Goal: Information Seeking & Learning: Learn about a topic

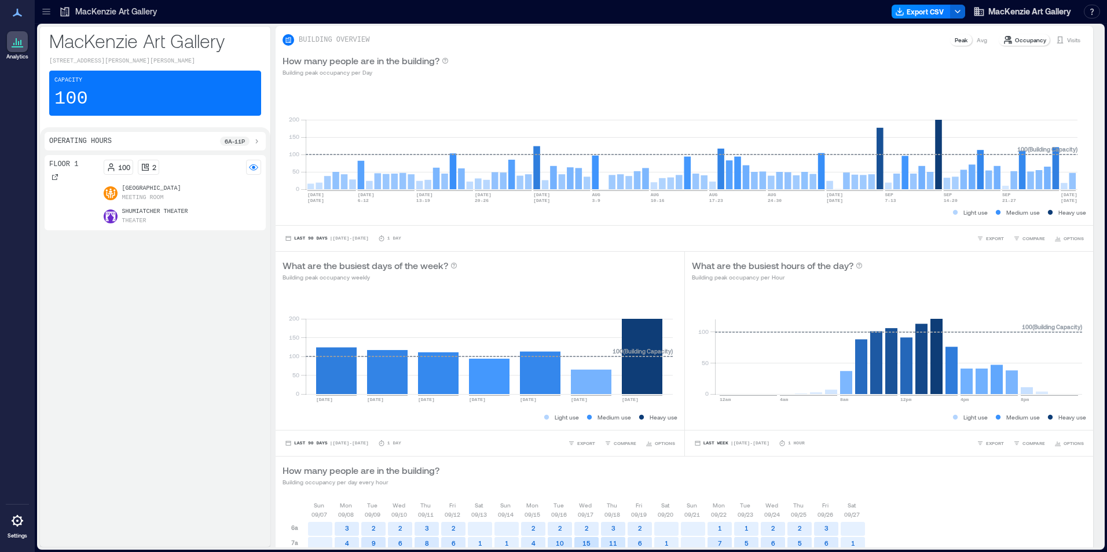
click at [148, 196] on p "Meeting Room" at bounding box center [143, 197] width 42 height 9
click at [19, 48] on icon at bounding box center [17, 42] width 14 height 14
click at [89, 98] on div "Capacity 100" at bounding box center [155, 93] width 212 height 45
click at [50, 6] on div at bounding box center [46, 11] width 19 height 19
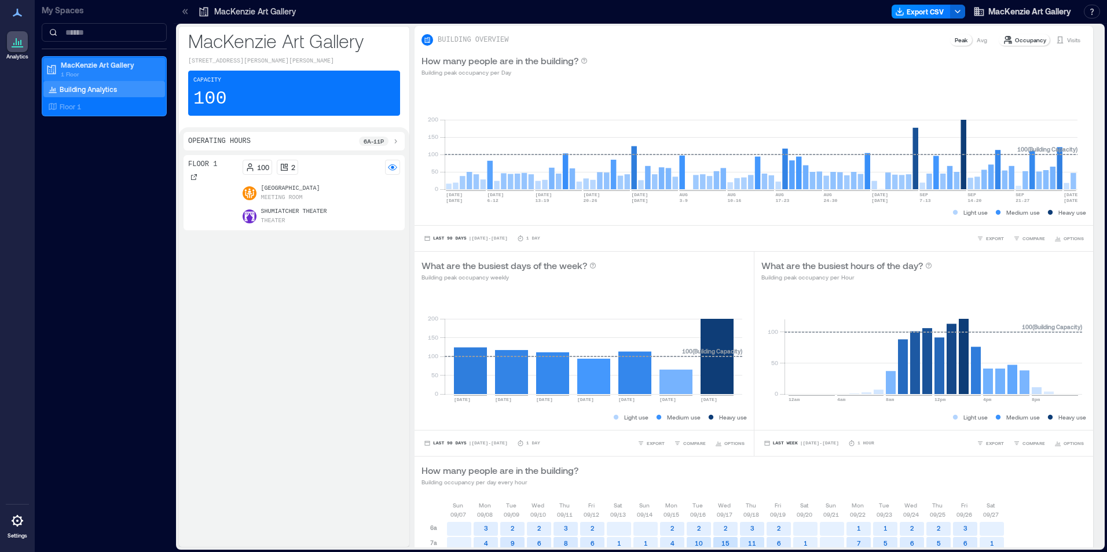
drag, startPoint x: 84, startPoint y: 90, endPoint x: 78, endPoint y: 65, distance: 25.7
click at [77, 65] on p "MacKenzie Art Gallery" at bounding box center [109, 64] width 97 height 9
click at [78, 70] on p "1 Floor" at bounding box center [109, 73] width 97 height 9
click at [77, 92] on p "Building Analytics" at bounding box center [88, 89] width 57 height 9
click at [270, 261] on div "Floor 1 100 2 BMO Learning Centre Meeting Room Shumiatcher Theater Theater" at bounding box center [294, 348] width 221 height 387
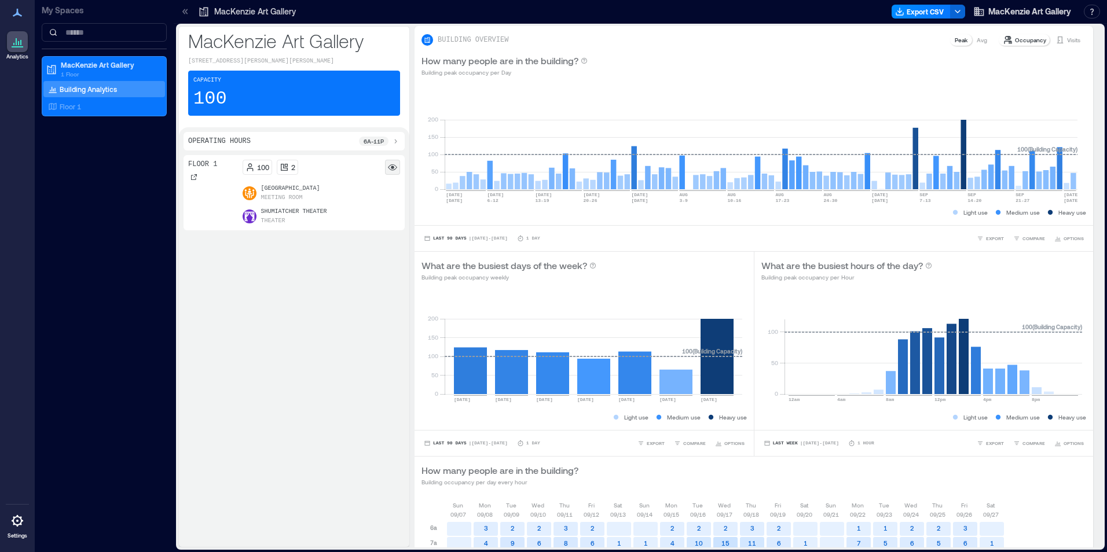
click at [393, 165] on rect at bounding box center [392, 167] width 9 height 9
click at [183, 12] on icon at bounding box center [183, 11] width 3 height 5
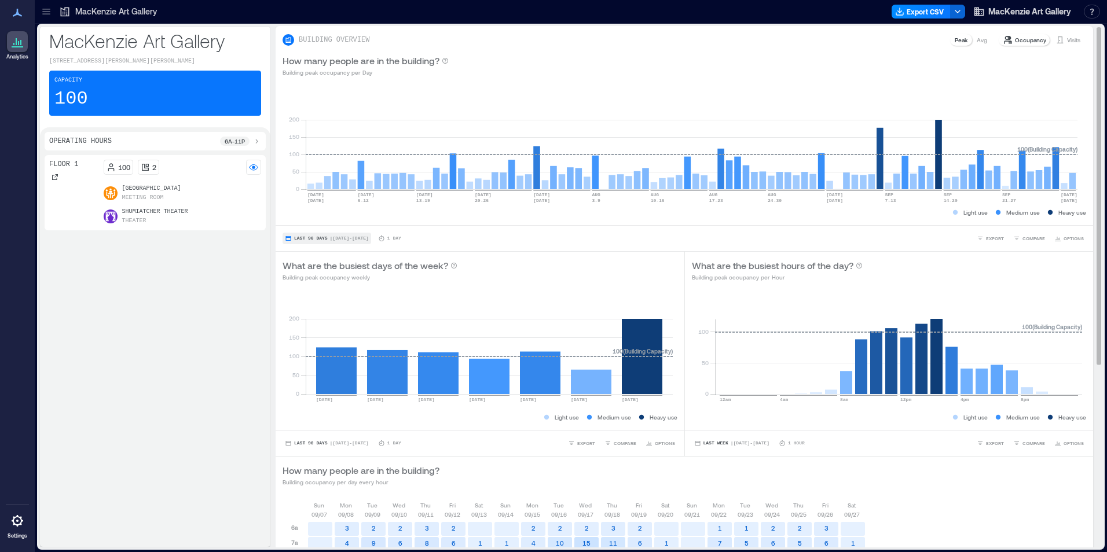
click at [307, 239] on span "Last 90 Days" at bounding box center [311, 239] width 34 height 0
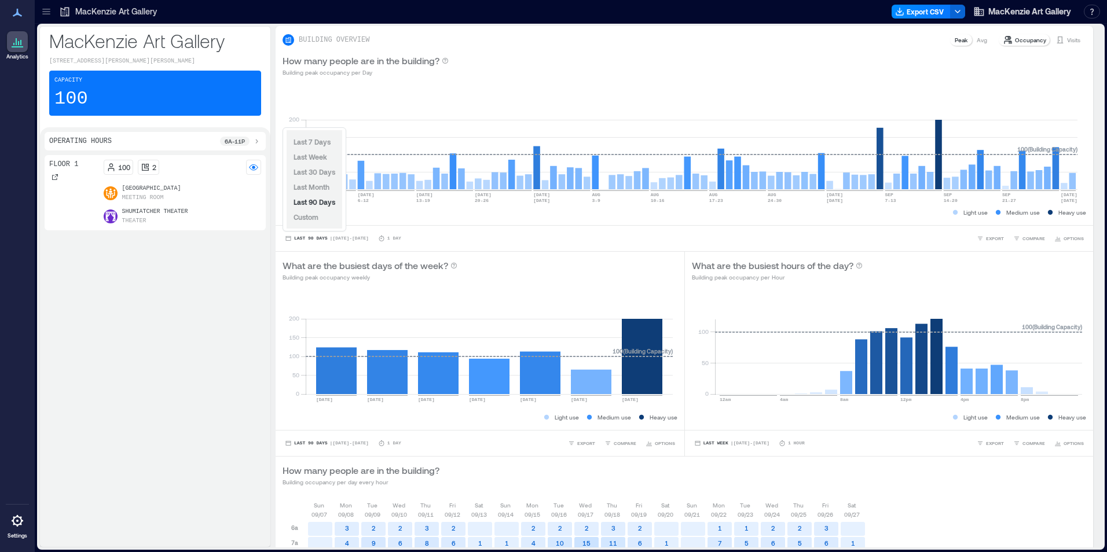
click at [307, 218] on span "Custom" at bounding box center [306, 217] width 25 height 8
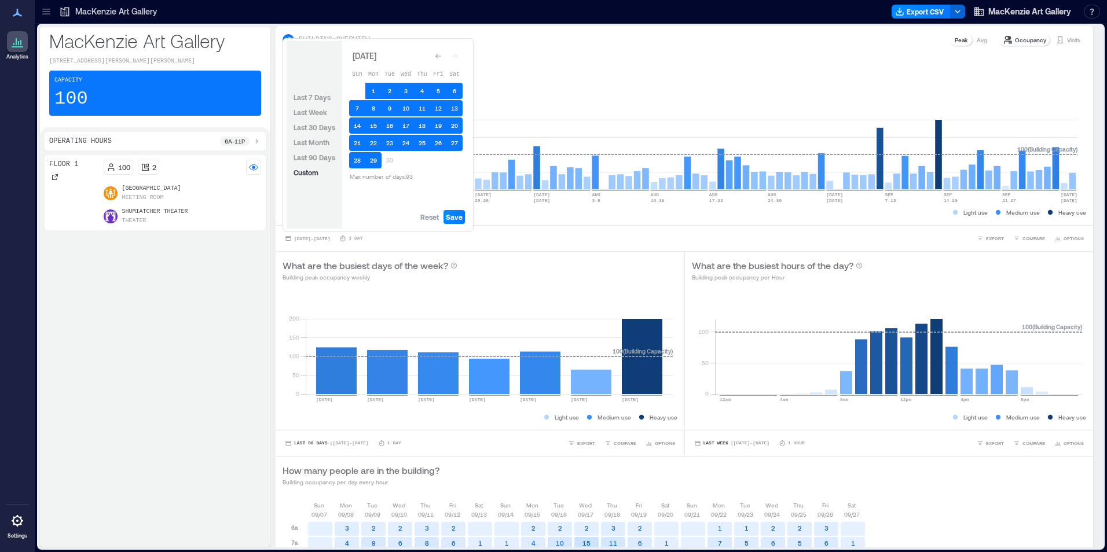
drag, startPoint x: 398, startPoint y: 133, endPoint x: 343, endPoint y: 175, distance: 69.7
click at [343, 175] on div "September 2025 Sun Mon Tue Wed Thu Fri Sat 1 2 3 4 5 6 7 8 9 10 11 12 13 14 15 …" at bounding box center [405, 115] width 127 height 149
click at [355, 158] on button "28" at bounding box center [357, 160] width 16 height 16
click at [457, 146] on button "27" at bounding box center [454, 143] width 16 height 16
click at [376, 162] on button "29" at bounding box center [373, 160] width 16 height 16
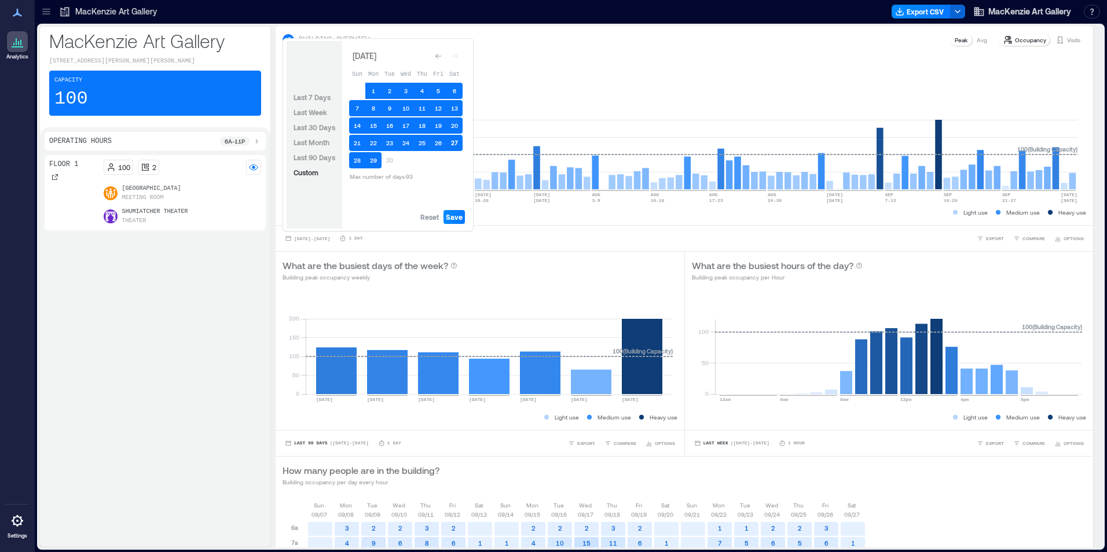
click at [450, 140] on button "27" at bounding box center [454, 143] width 16 height 16
click at [373, 91] on button "1" at bounding box center [373, 91] width 16 height 16
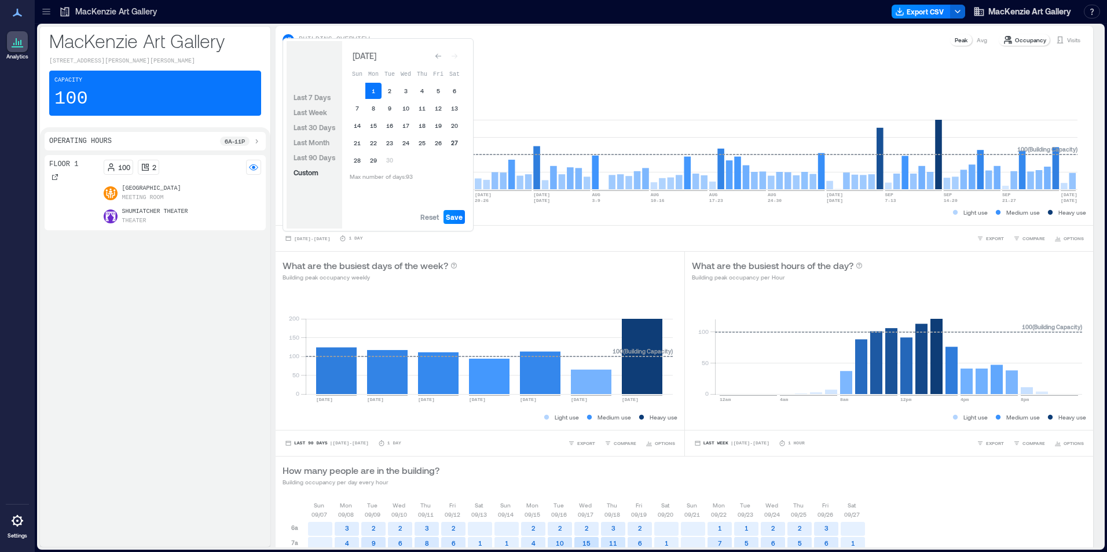
click at [457, 145] on button "27" at bounding box center [454, 143] width 16 height 16
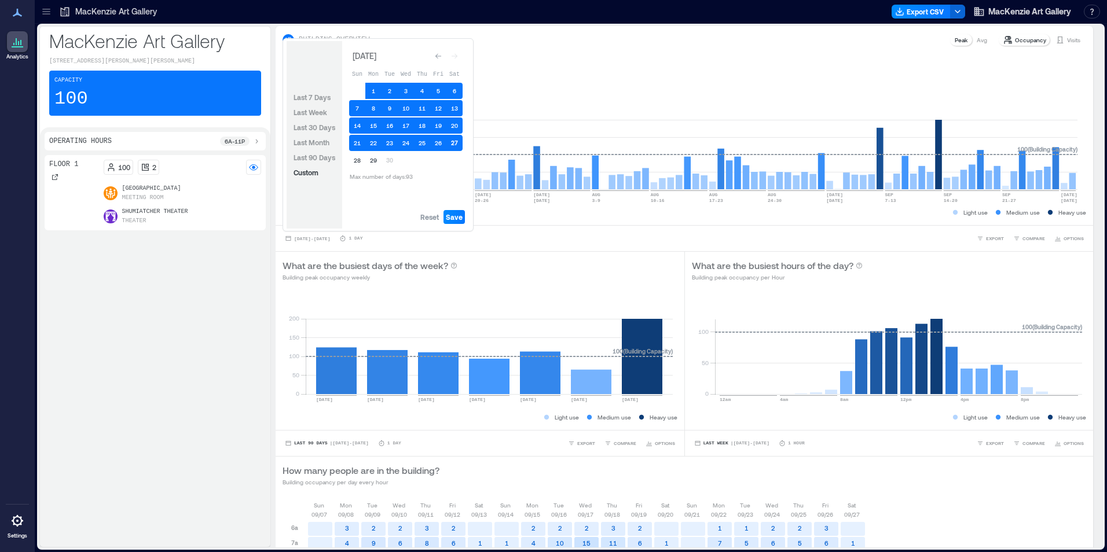
click at [457, 145] on button "27" at bounding box center [454, 143] width 16 height 16
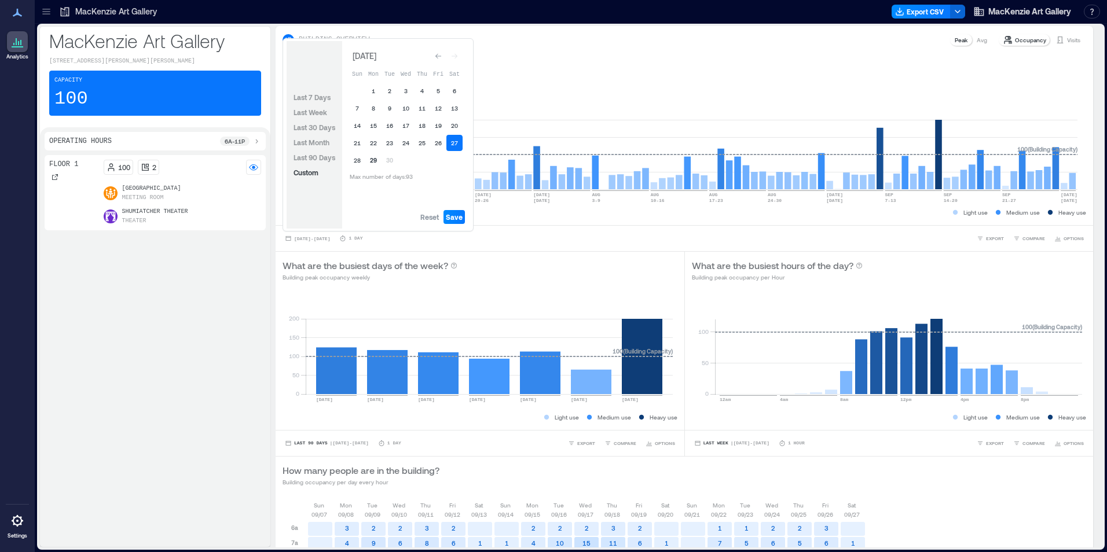
click at [372, 160] on button "29" at bounding box center [373, 160] width 16 height 16
click at [454, 215] on span "Save" at bounding box center [454, 216] width 17 height 9
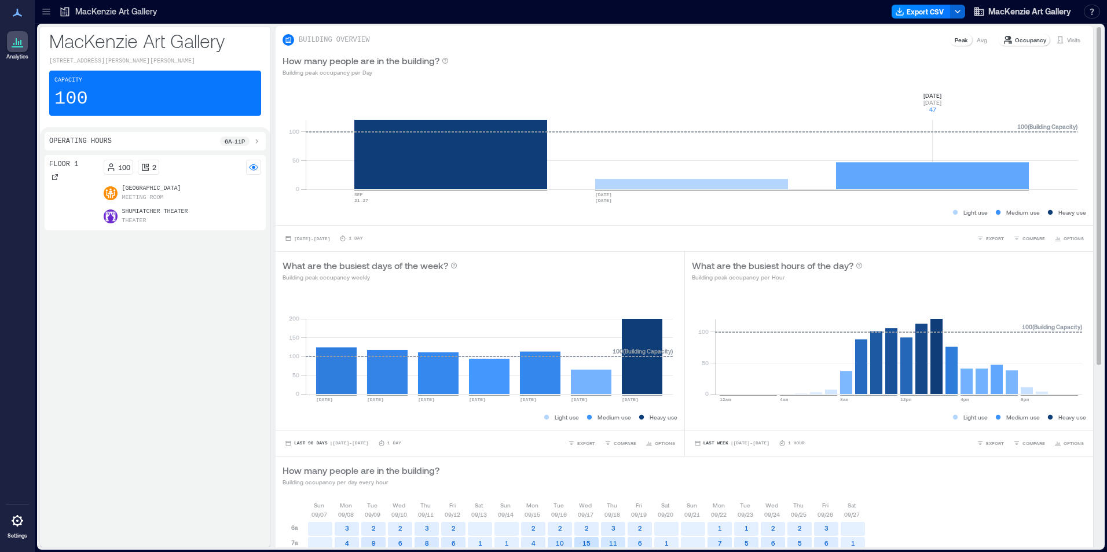
click at [1021, 178] on rect at bounding box center [692, 140] width 772 height 98
click at [316, 39] on p "BUILDING OVERVIEW" at bounding box center [334, 39] width 71 height 9
click at [950, 42] on div "Peak" at bounding box center [961, 40] width 22 height 12
click at [346, 241] on icon at bounding box center [342, 238] width 7 height 7
click at [362, 240] on div "Sep 27, 2025 - Sep 29, 2025 1 Day" at bounding box center [323, 239] width 80 height 12
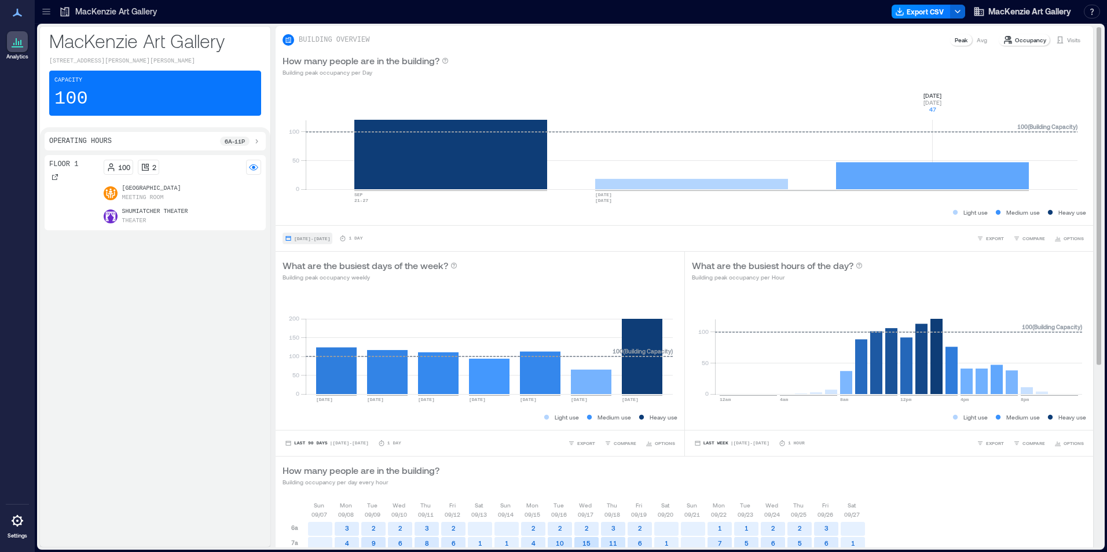
click at [298, 243] on button "Sep 27, 2025 - Sep 29, 2025" at bounding box center [308, 239] width 50 height 12
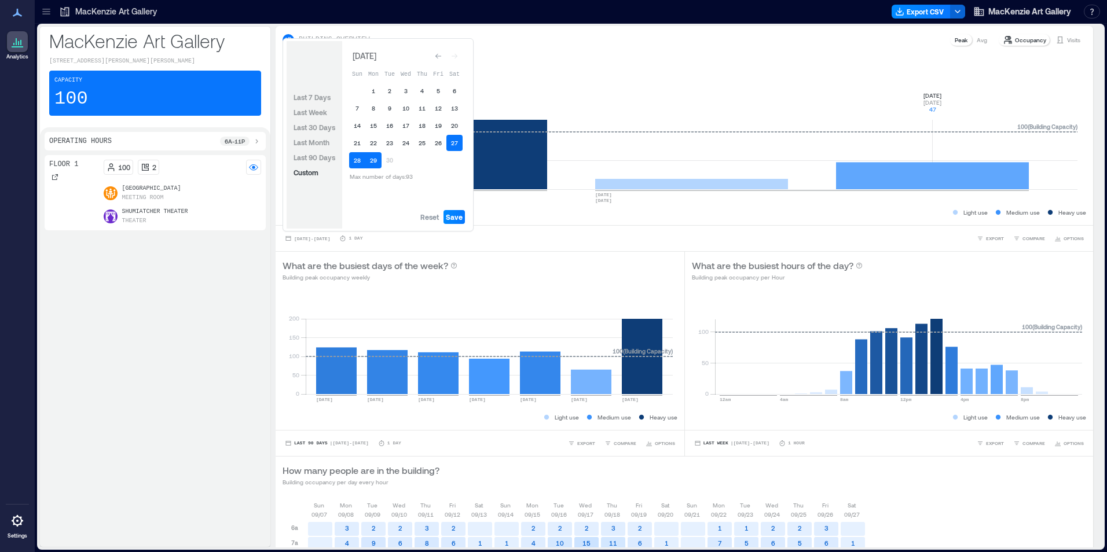
click at [395, 167] on td "30" at bounding box center [390, 160] width 16 height 16
click at [430, 219] on span "Reset" at bounding box center [429, 216] width 19 height 9
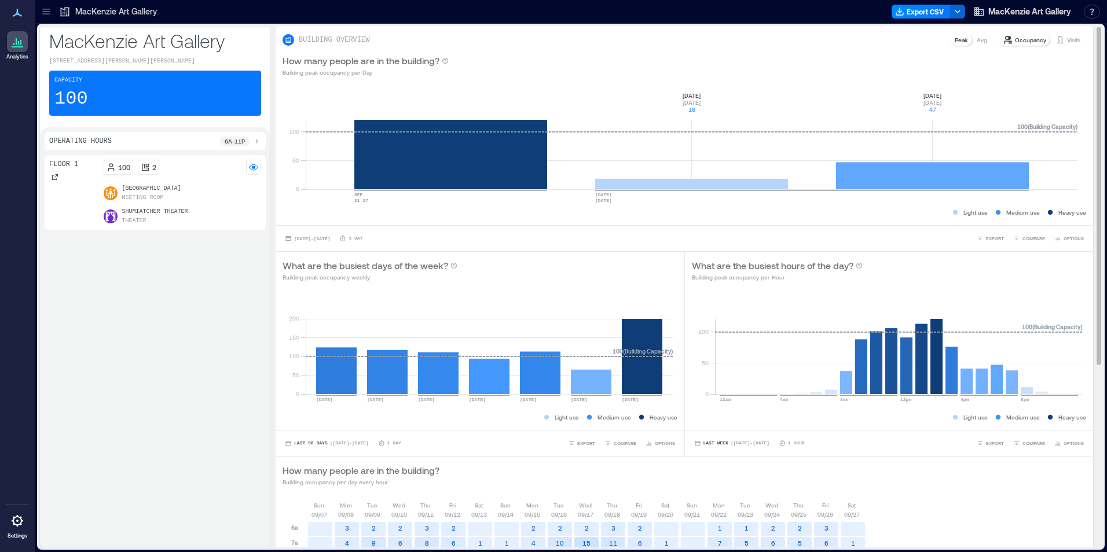
click at [742, 101] on rect at bounding box center [692, 140] width 772 height 98
click at [1033, 41] on p "Occupancy" at bounding box center [1030, 39] width 31 height 9
click at [1067, 41] on p "Visits" at bounding box center [1073, 39] width 13 height 9
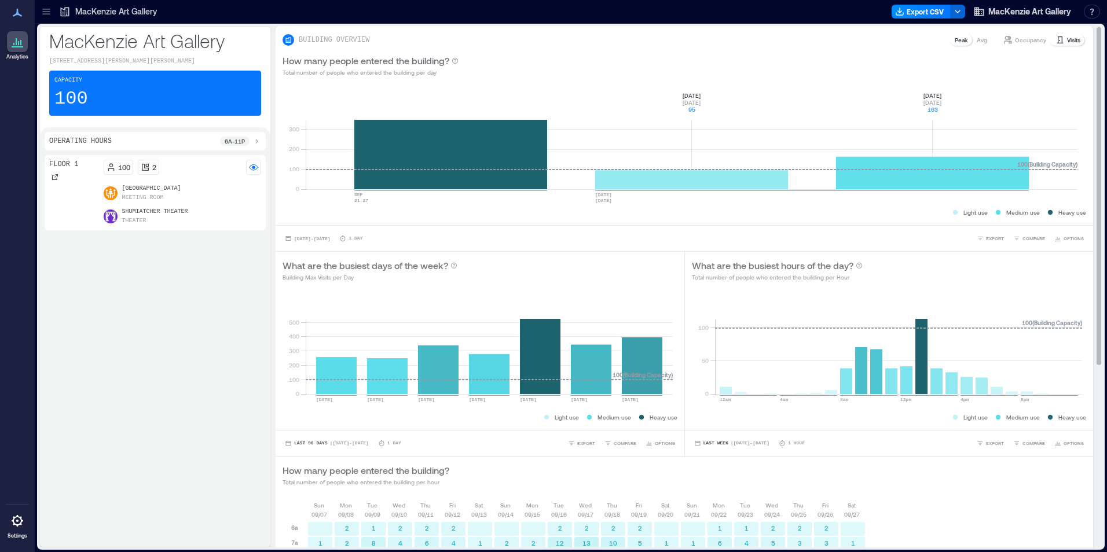
click at [1067, 41] on p "Visits" at bounding box center [1073, 39] width 13 height 9
drag, startPoint x: 104, startPoint y: 90, endPoint x: 80, endPoint y: 75, distance: 28.6
click at [102, 89] on div "Capacity 100" at bounding box center [155, 93] width 212 height 45
click at [1024, 40] on p "Occupancy" at bounding box center [1030, 39] width 31 height 9
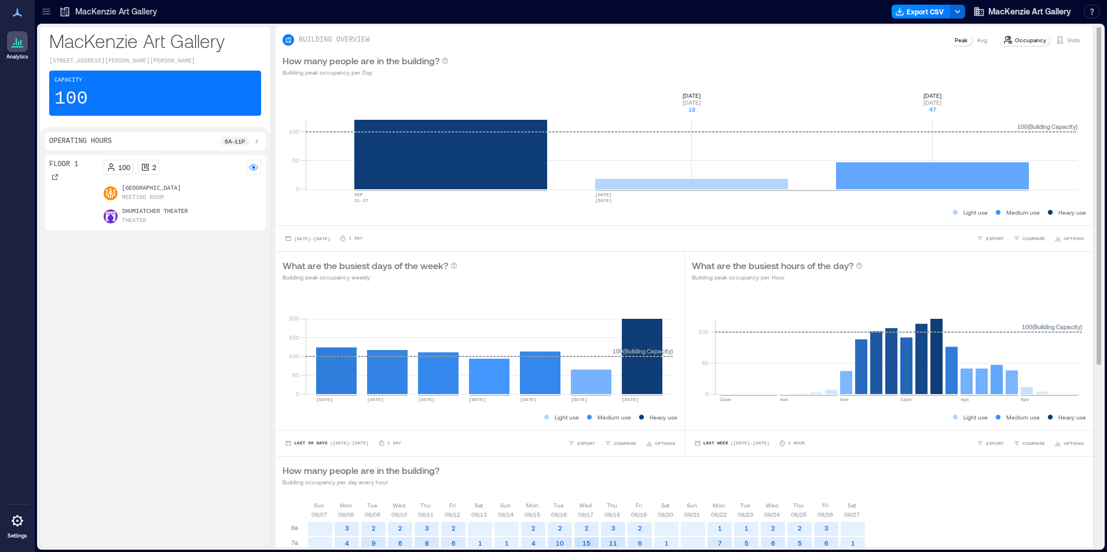
click at [1067, 39] on p "Visits" at bounding box center [1073, 39] width 13 height 9
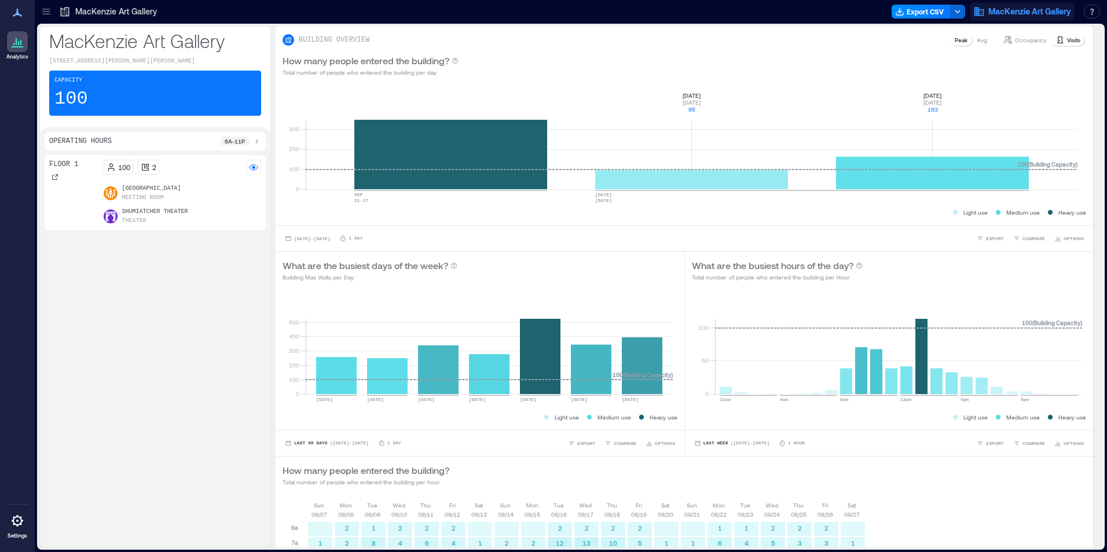
click at [1021, 10] on span "MacKenzie Art Gallery" at bounding box center [1029, 12] width 83 height 12
click at [1020, 8] on span "MacKenzie Art Gallery" at bounding box center [1029, 12] width 83 height 12
click at [12, 16] on icon at bounding box center [17, 13] width 14 height 14
click at [18, 12] on icon at bounding box center [17, 13] width 9 height 8
click at [15, 46] on icon at bounding box center [18, 46] width 12 height 1
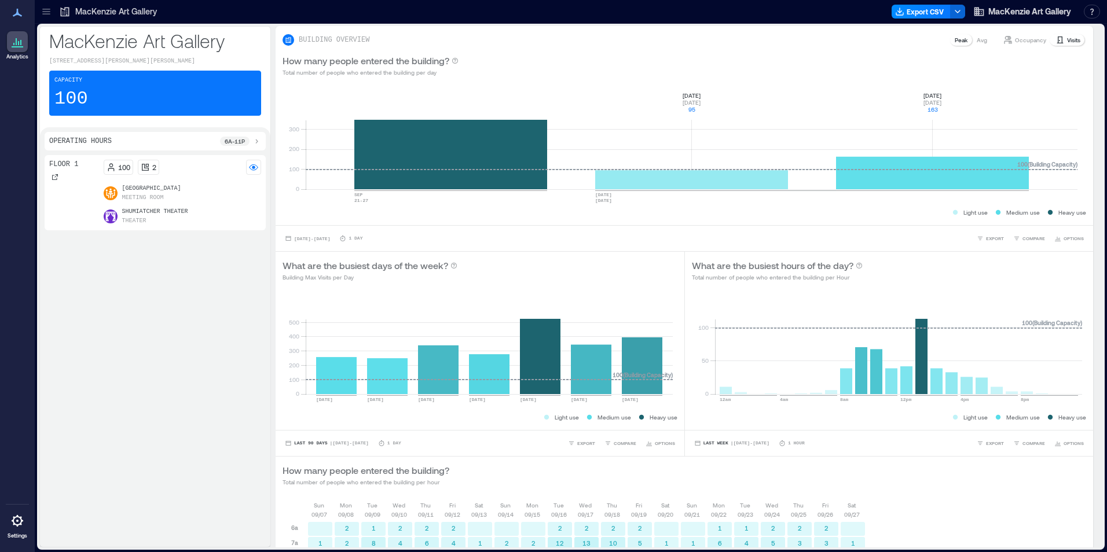
click at [133, 140] on div "Operating Hours 6a - 11p" at bounding box center [155, 141] width 212 height 9
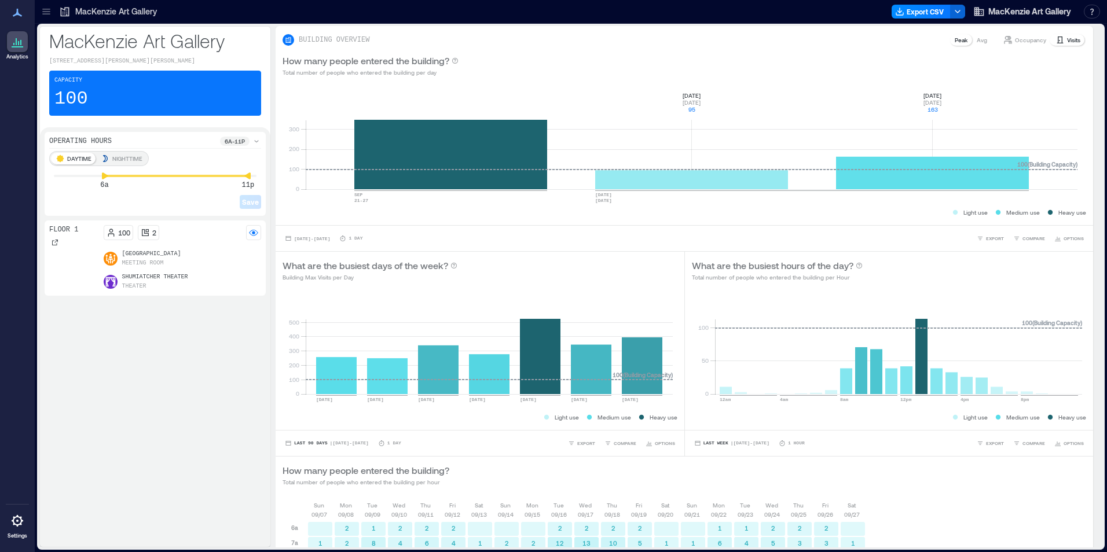
click at [68, 261] on div "Floor 1" at bounding box center [74, 258] width 50 height 66
drag, startPoint x: 122, startPoint y: 247, endPoint x: 123, endPoint y: 241, distance: 6.0
click at [123, 241] on div "100 2 BMO Learning Centre Meeting Room Shumiatcher Theater Theater" at bounding box center [183, 258] width 158 height 66
drag, startPoint x: 123, startPoint y: 241, endPoint x: 131, endPoint y: 246, distance: 8.8
click at [131, 246] on div "100 2 BMO Learning Centre Meeting Room Shumiatcher Theater Theater" at bounding box center [183, 258] width 158 height 66
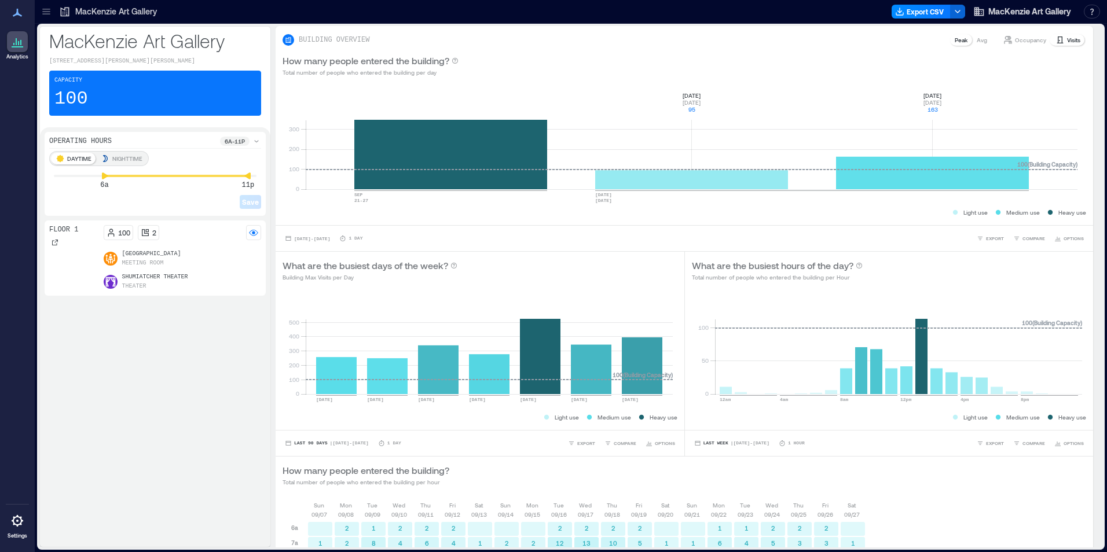
click at [94, 248] on div "Floor 1" at bounding box center [74, 258] width 50 height 66
click at [131, 247] on div "100 2 BMO Learning Centre Meeting Room Shumiatcher Theater Theater" at bounding box center [183, 258] width 158 height 66
click at [71, 255] on div "Floor 1" at bounding box center [74, 258] width 50 height 66
click at [160, 255] on p "[GEOGRAPHIC_DATA]" at bounding box center [151, 254] width 59 height 9
click at [255, 234] on div at bounding box center [253, 232] width 15 height 15
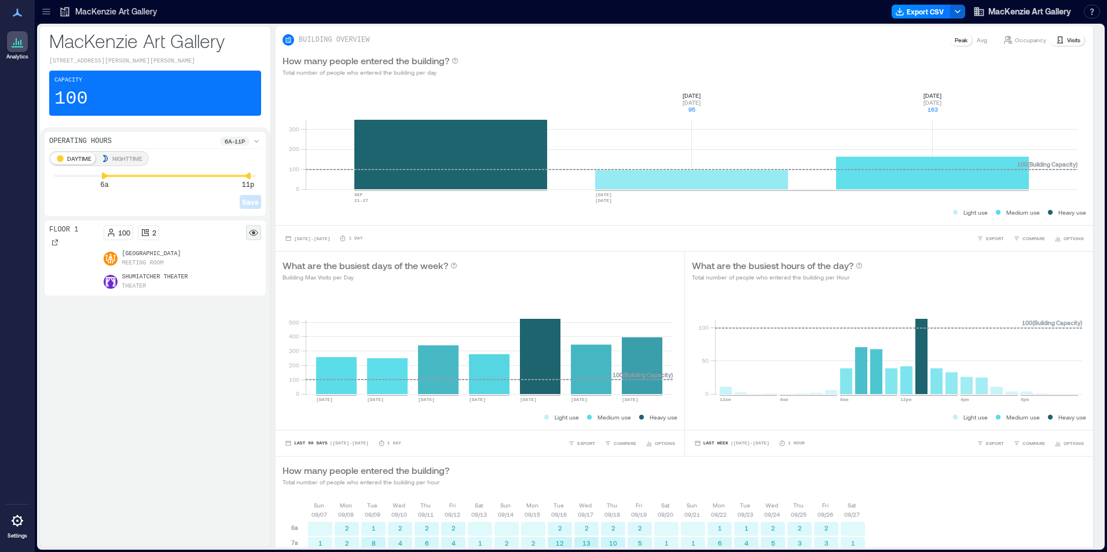
click at [252, 228] on icon at bounding box center [253, 232] width 9 height 9
drag, startPoint x: 254, startPoint y: 233, endPoint x: 247, endPoint y: 232, distance: 6.6
click at [254, 230] on icon at bounding box center [253, 232] width 9 height 9
click at [136, 250] on p "[GEOGRAPHIC_DATA]" at bounding box center [151, 254] width 59 height 9
drag, startPoint x: 134, startPoint y: 253, endPoint x: 104, endPoint y: 261, distance: 31.7
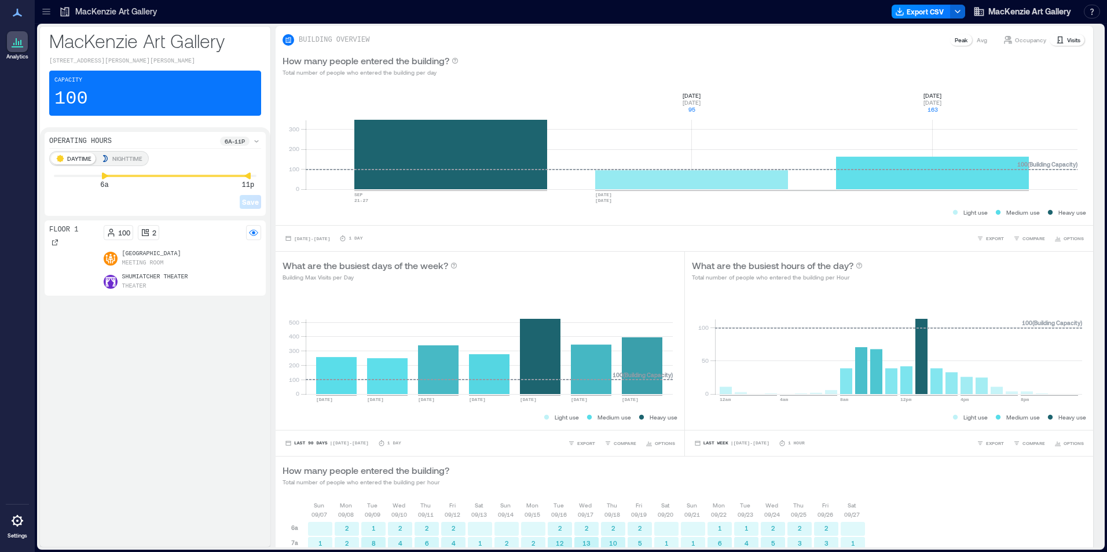
click at [104, 261] on div "BMO Learning Centre Meeting Room" at bounding box center [183, 259] width 158 height 19
drag, startPoint x: 104, startPoint y: 261, endPoint x: 107, endPoint y: 255, distance: 6.8
click at [105, 258] on span at bounding box center [111, 259] width 14 height 14
click at [107, 253] on icon at bounding box center [111, 259] width 12 height 12
click at [108, 263] on span at bounding box center [111, 259] width 14 height 14
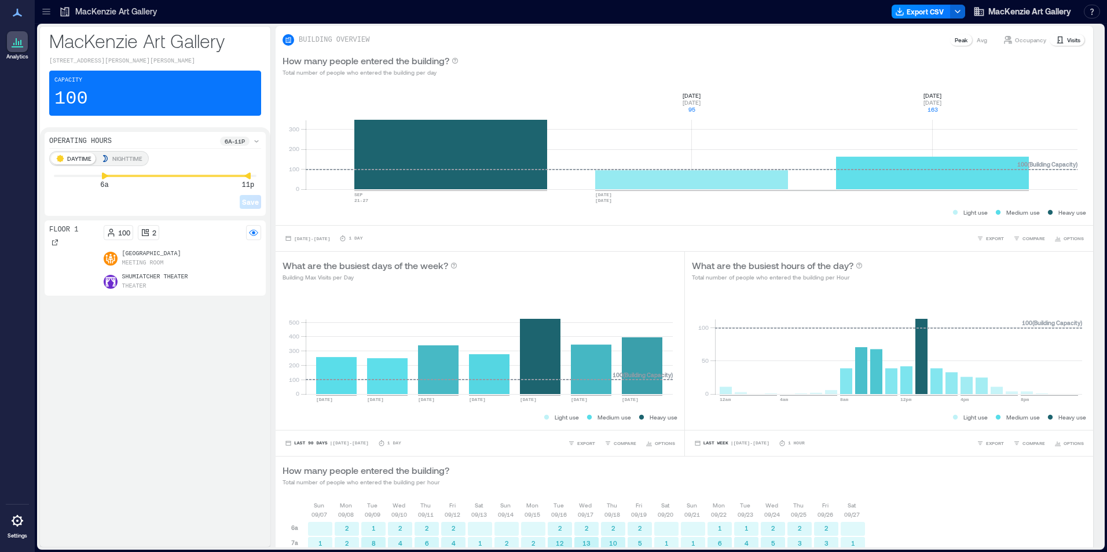
click at [112, 281] on icon at bounding box center [110, 282] width 10 height 10
click at [355, 61] on p "How many people entered the building?" at bounding box center [366, 61] width 167 height 14
click at [330, 239] on span "Sep 27, 2025 - Sep 29, 2025" at bounding box center [312, 238] width 36 height 5
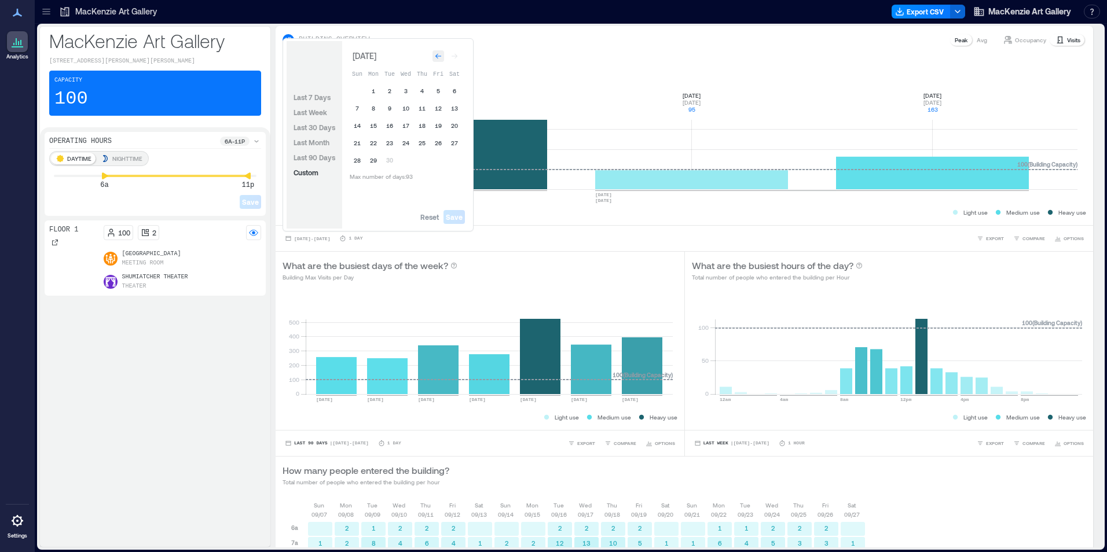
click at [437, 58] on icon "Go to previous month" at bounding box center [438, 56] width 7 height 7
click at [460, 56] on div "Go to next month" at bounding box center [455, 54] width 12 height 12
click at [294, 101] on span "Last 7 Days" at bounding box center [312, 97] width 37 height 9
